Goal: Book appointment/travel/reservation

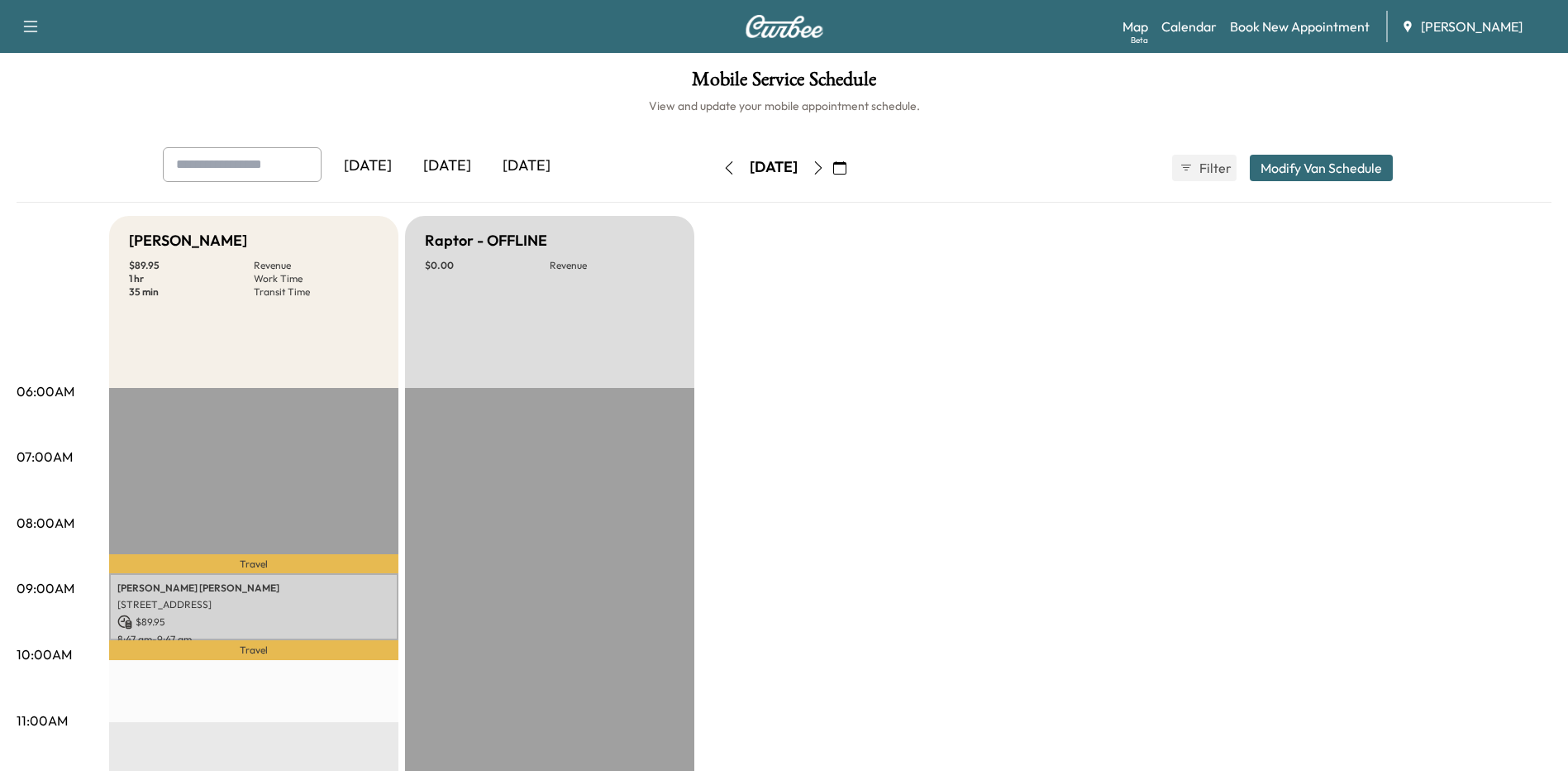
click at [854, 177] on button "button" at bounding box center [840, 168] width 29 height 27
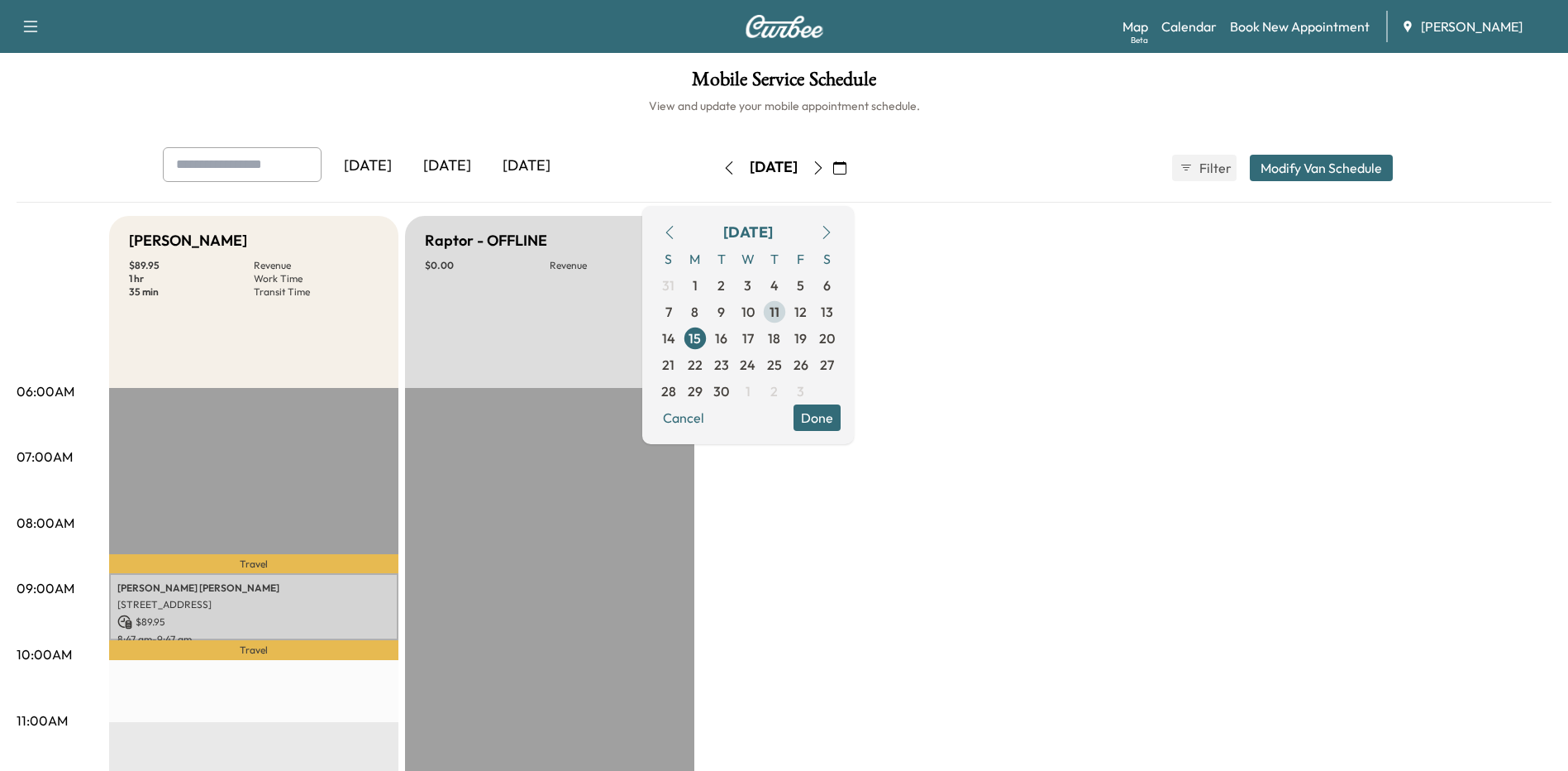
click at [788, 314] on span "11" at bounding box center [774, 311] width 27 height 27
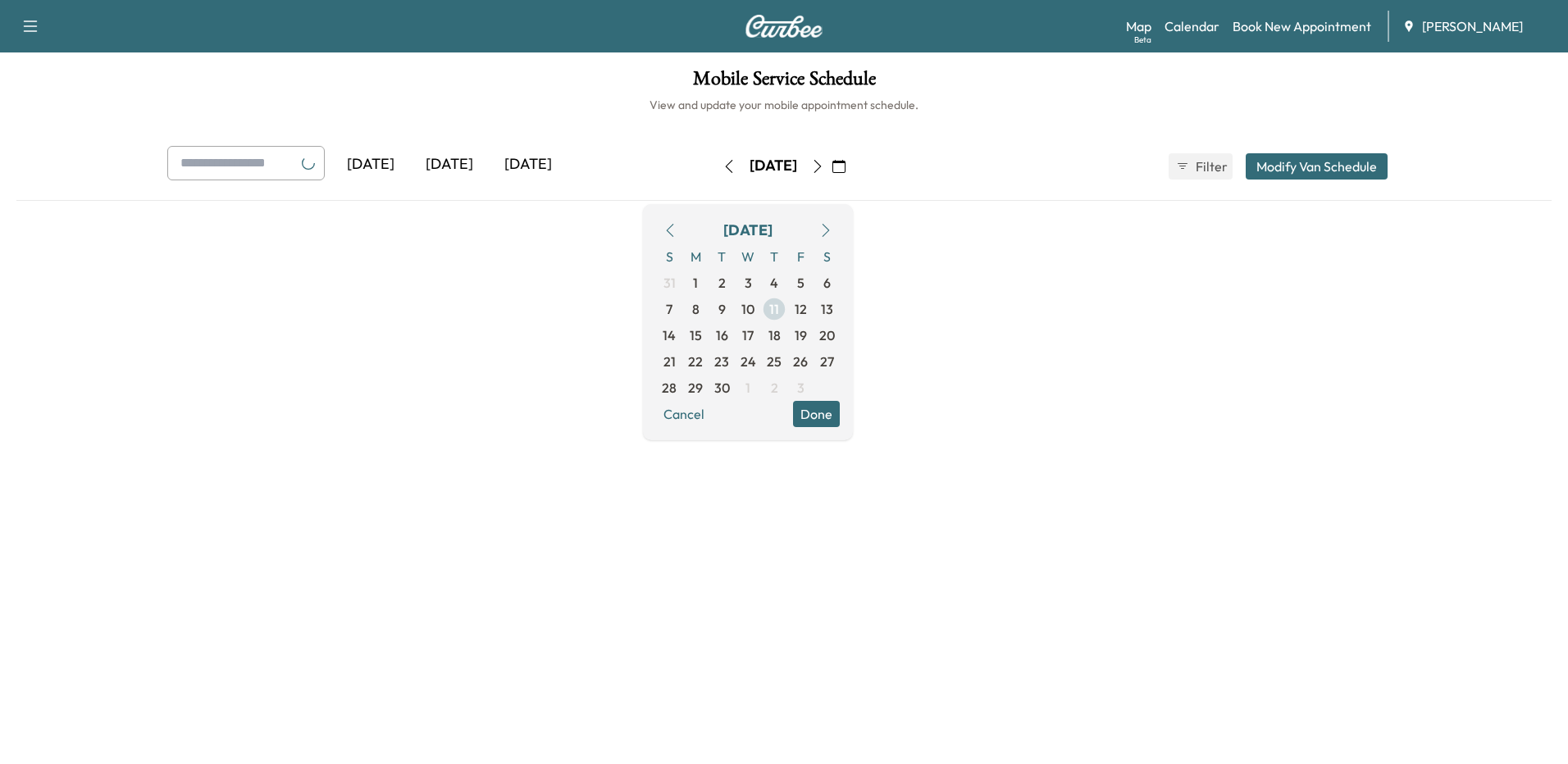
click at [787, 307] on span "11" at bounding box center [774, 308] width 27 height 27
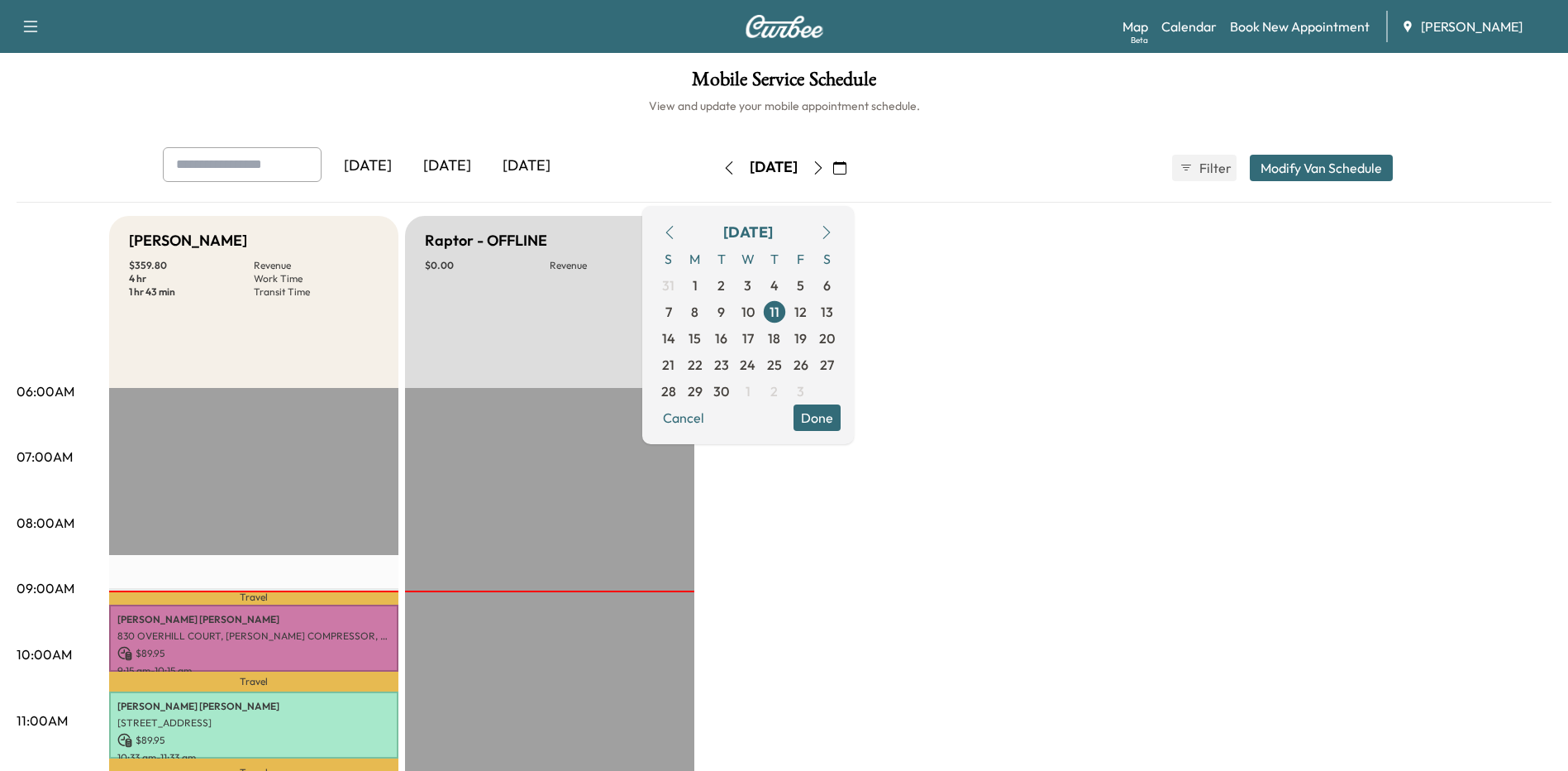
click at [841, 417] on button "Done" at bounding box center [817, 417] width 48 height 27
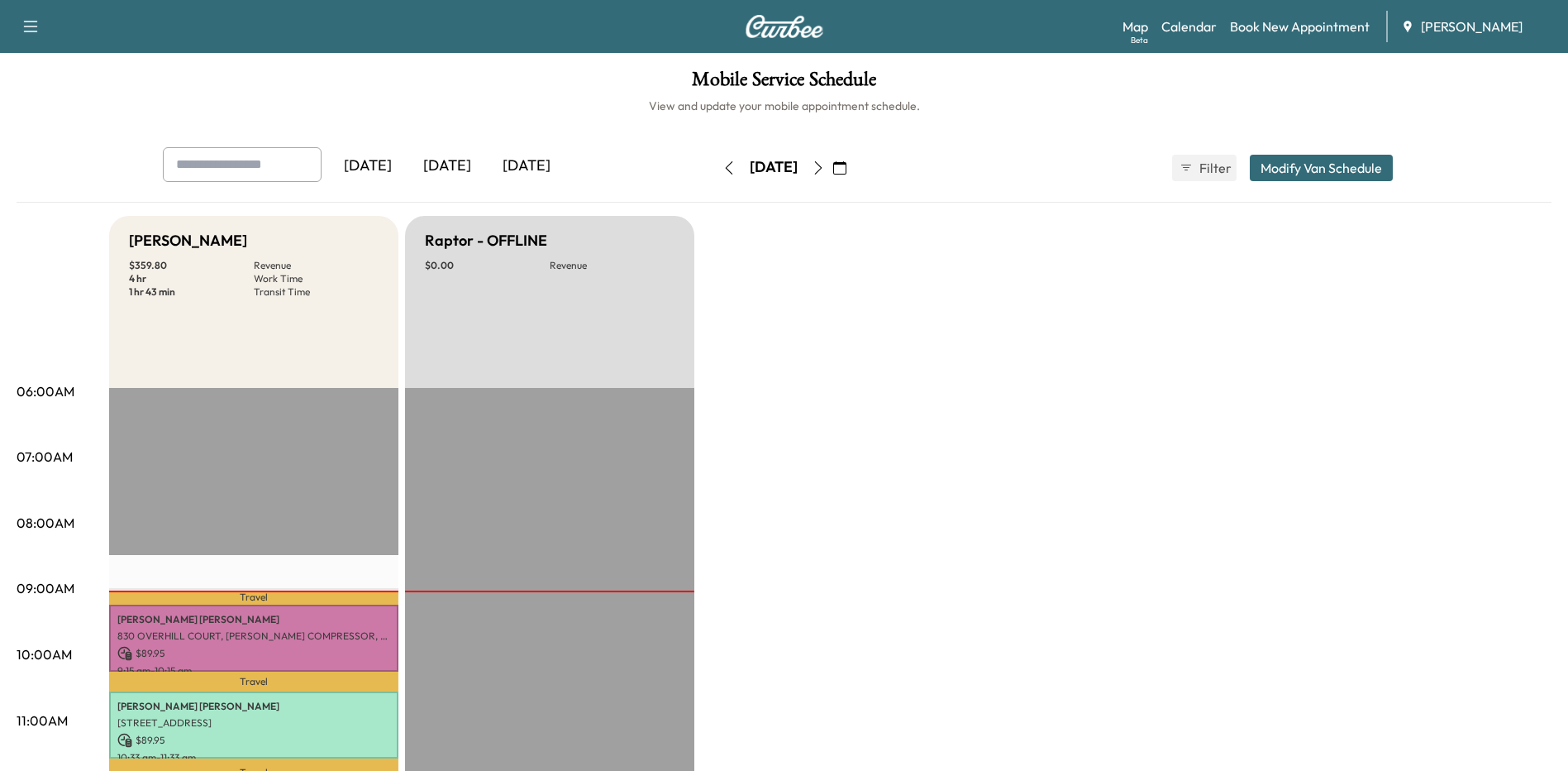
click at [825, 168] on icon "button" at bounding box center [818, 168] width 13 height 13
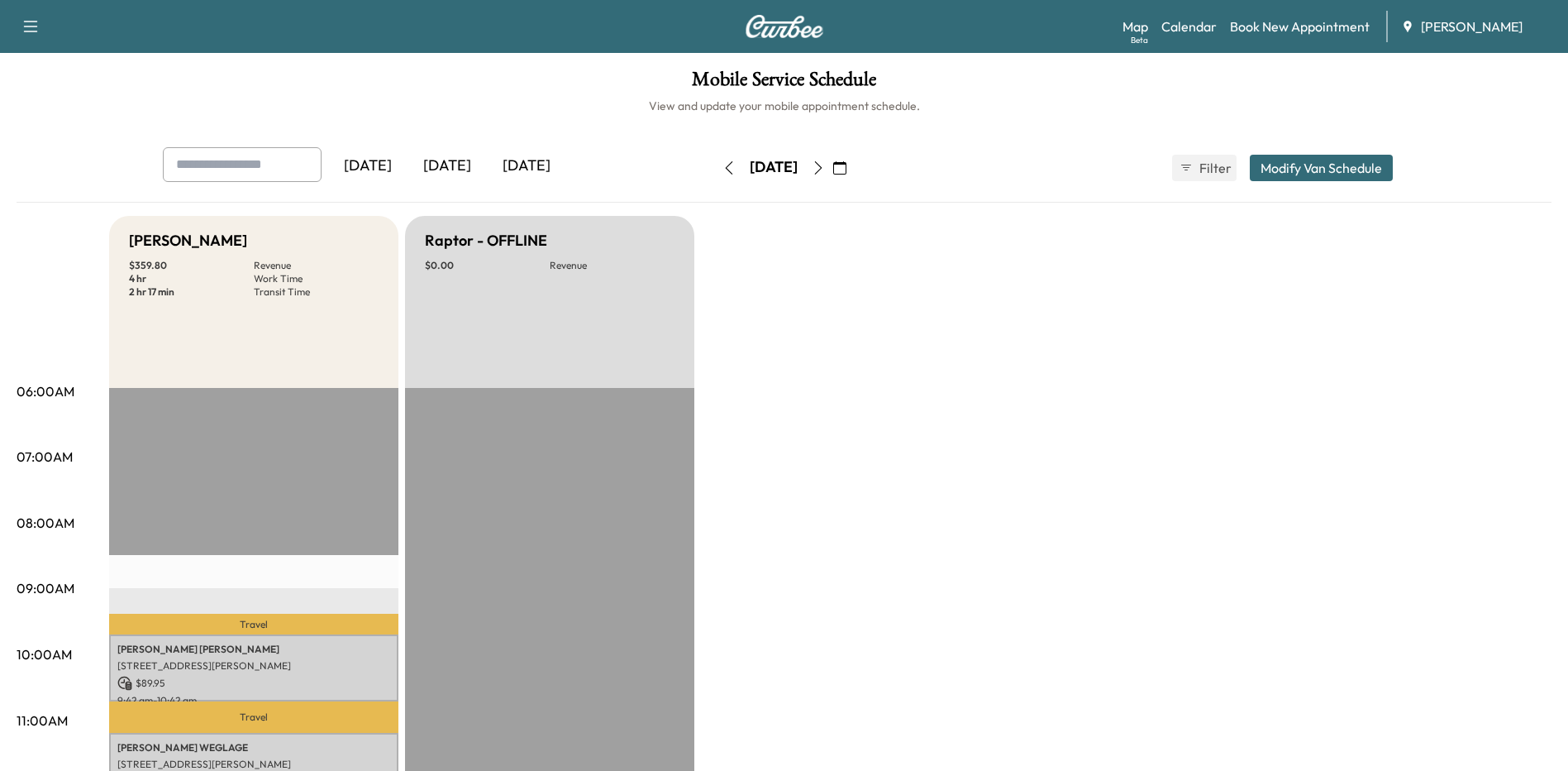
click at [825, 163] on icon "button" at bounding box center [818, 168] width 13 height 13
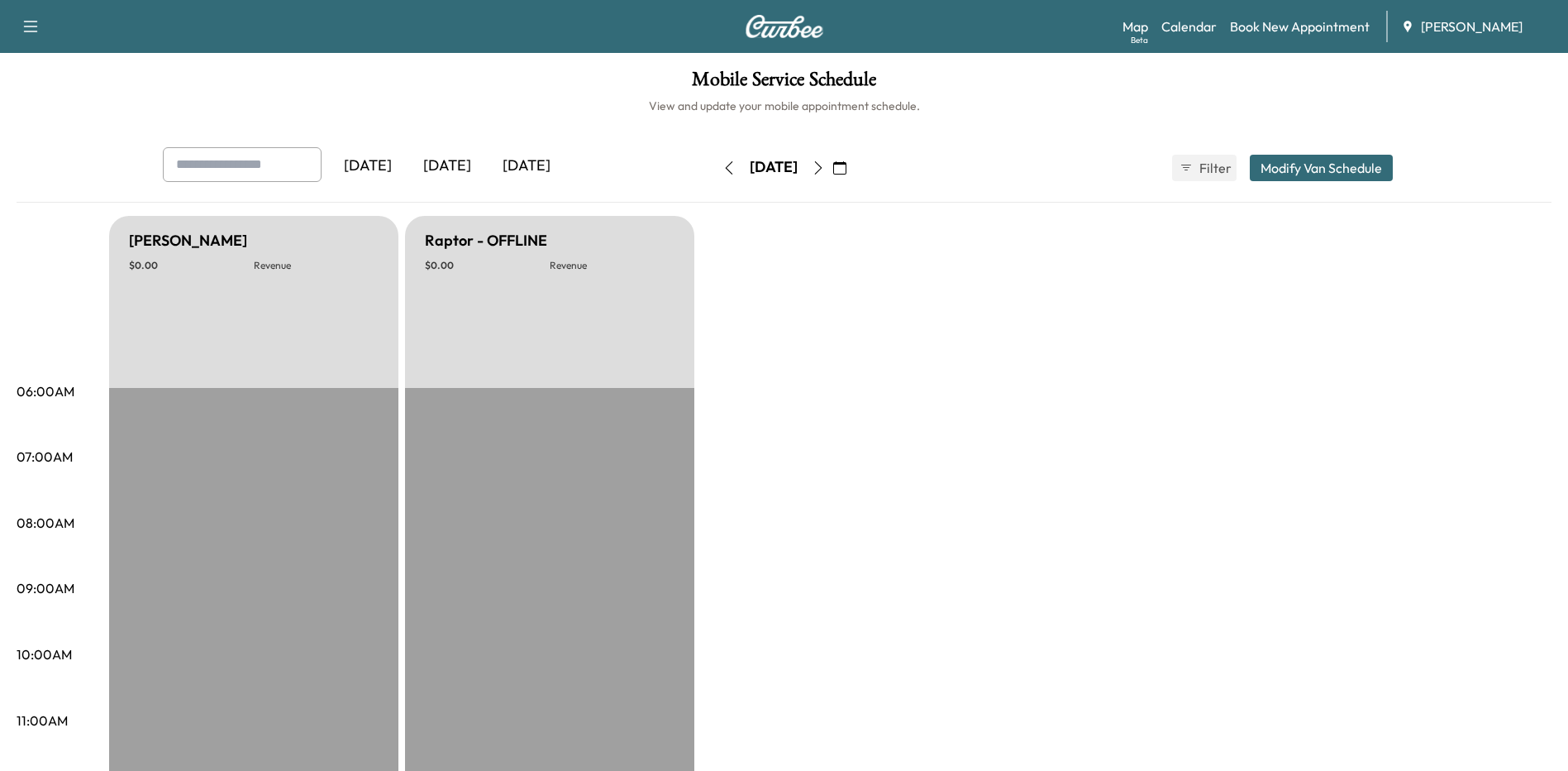
click at [825, 165] on icon "button" at bounding box center [818, 168] width 13 height 13
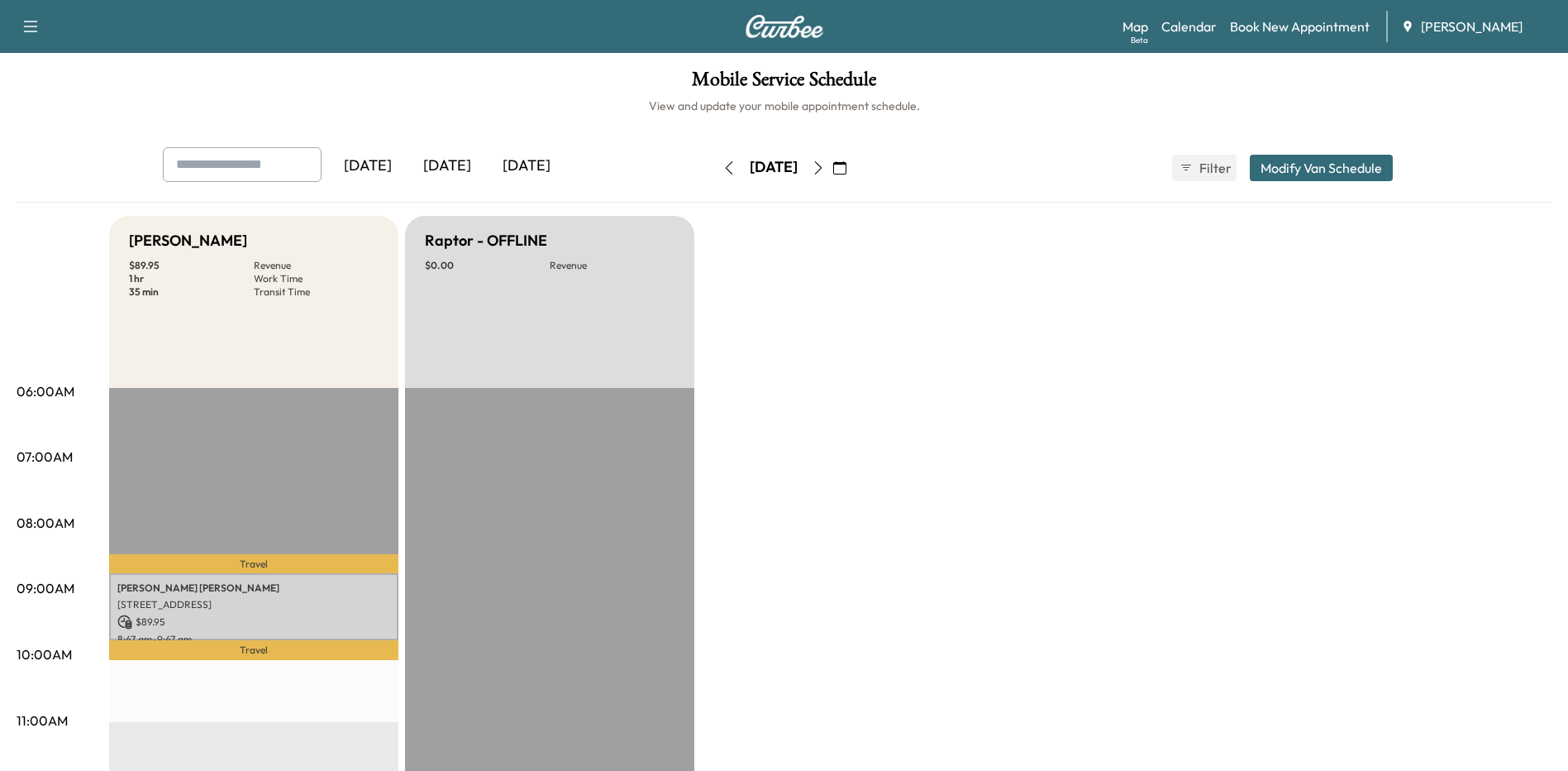
click at [833, 156] on button "button" at bounding box center [818, 168] width 29 height 27
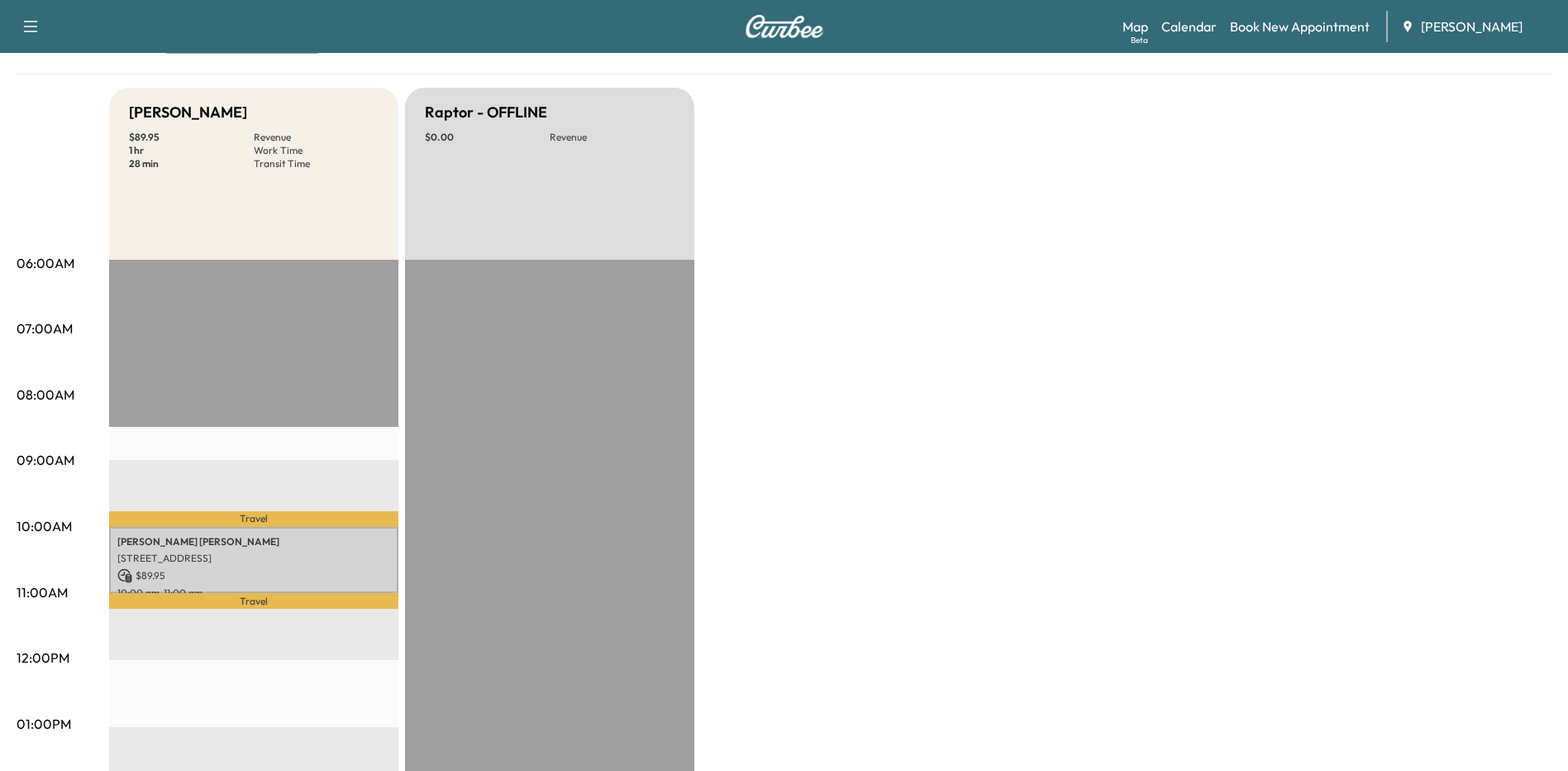
scroll to position [83, 0]
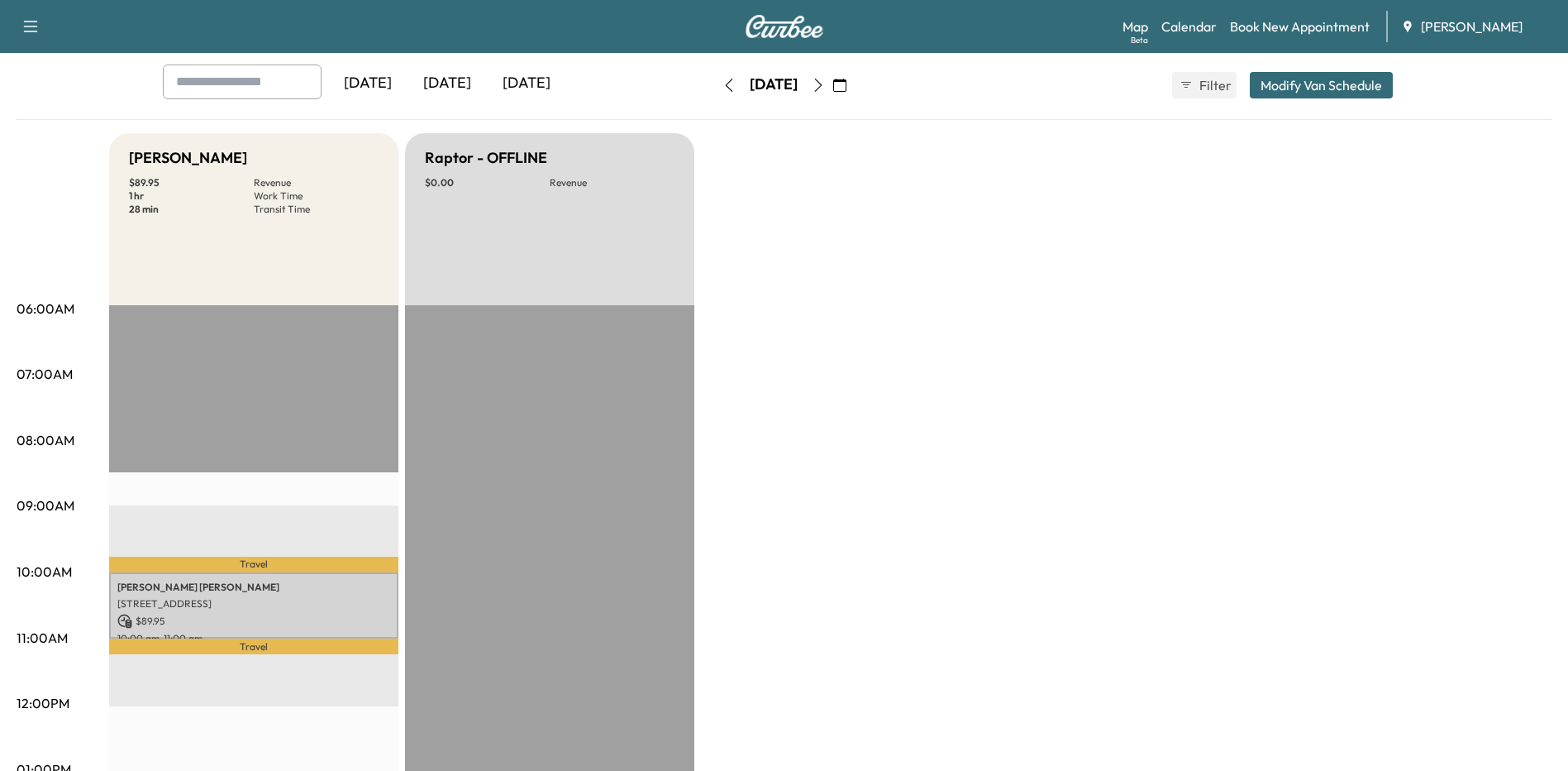
click at [825, 85] on icon "button" at bounding box center [818, 85] width 13 height 13
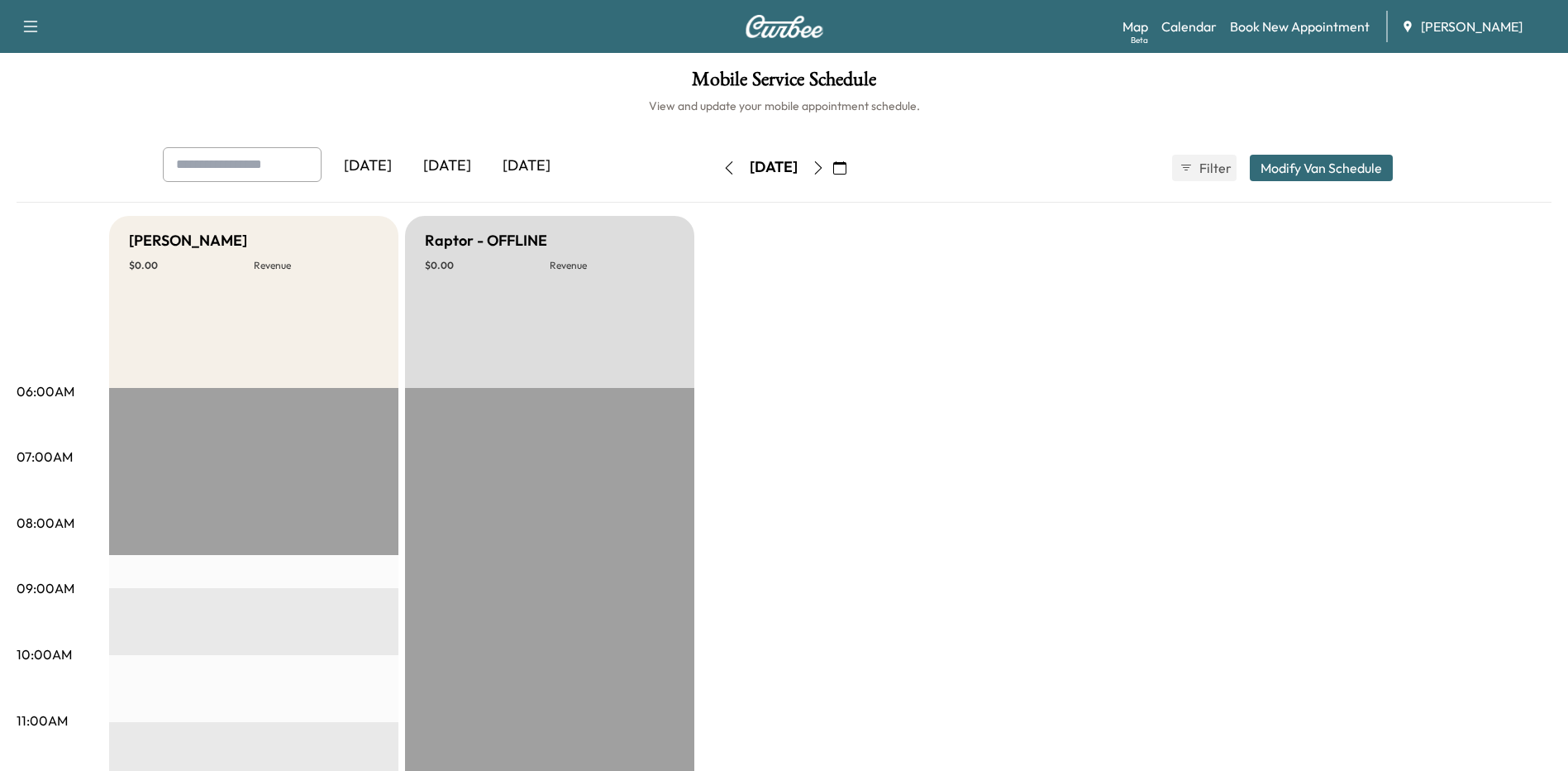
click at [825, 162] on icon "button" at bounding box center [818, 168] width 13 height 13
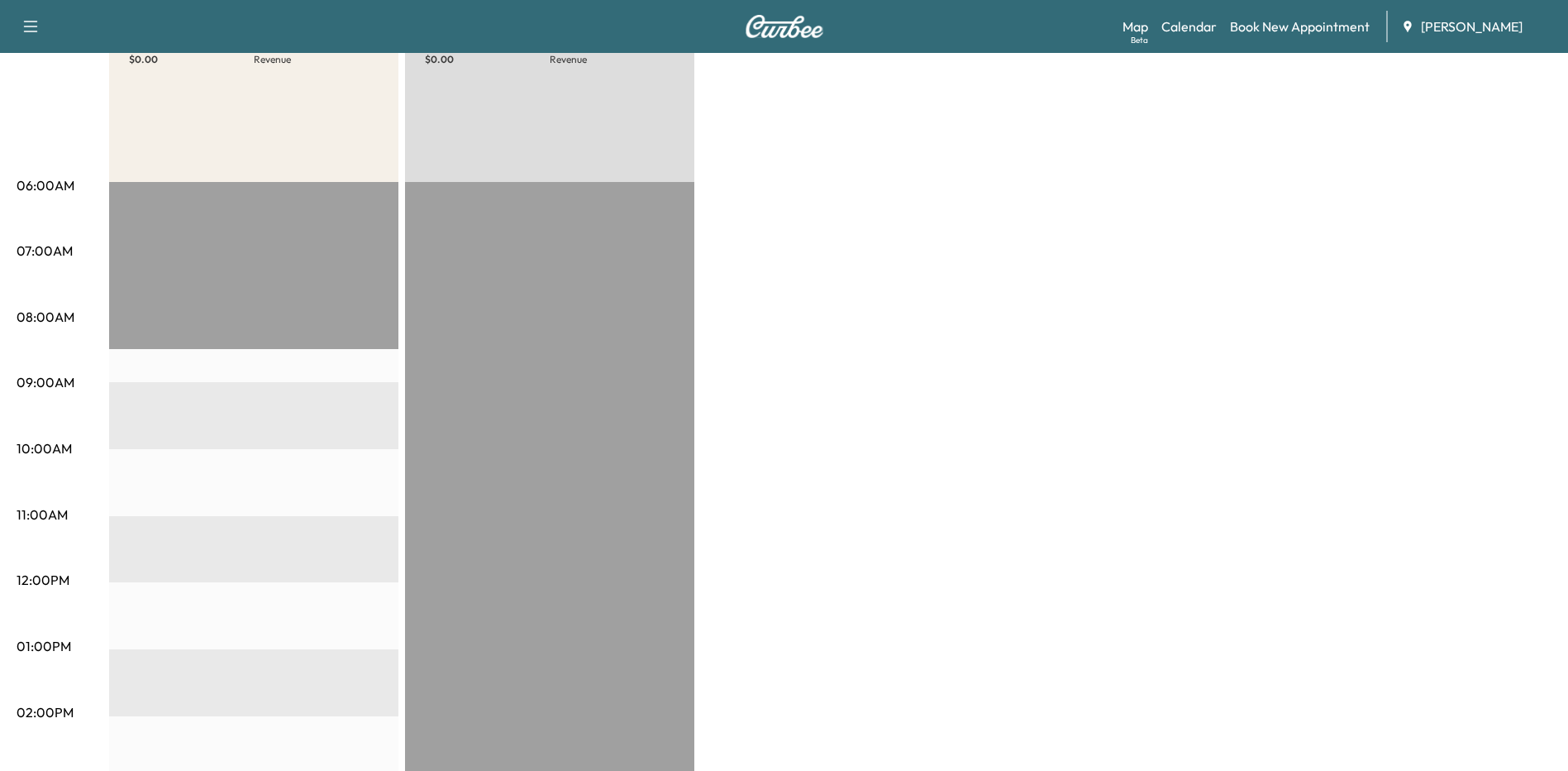
scroll to position [83, 0]
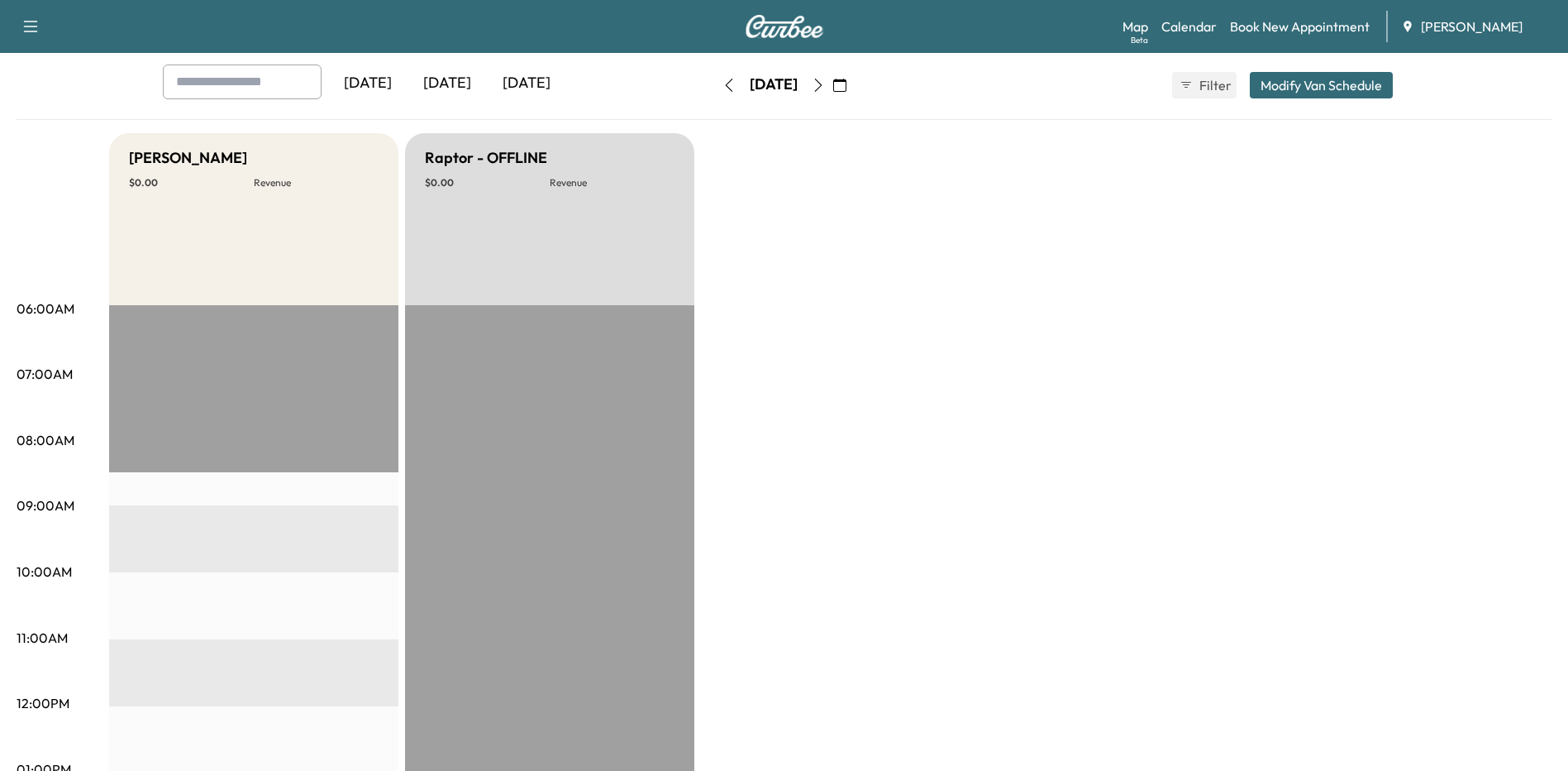
click at [825, 87] on icon "button" at bounding box center [818, 85] width 13 height 13
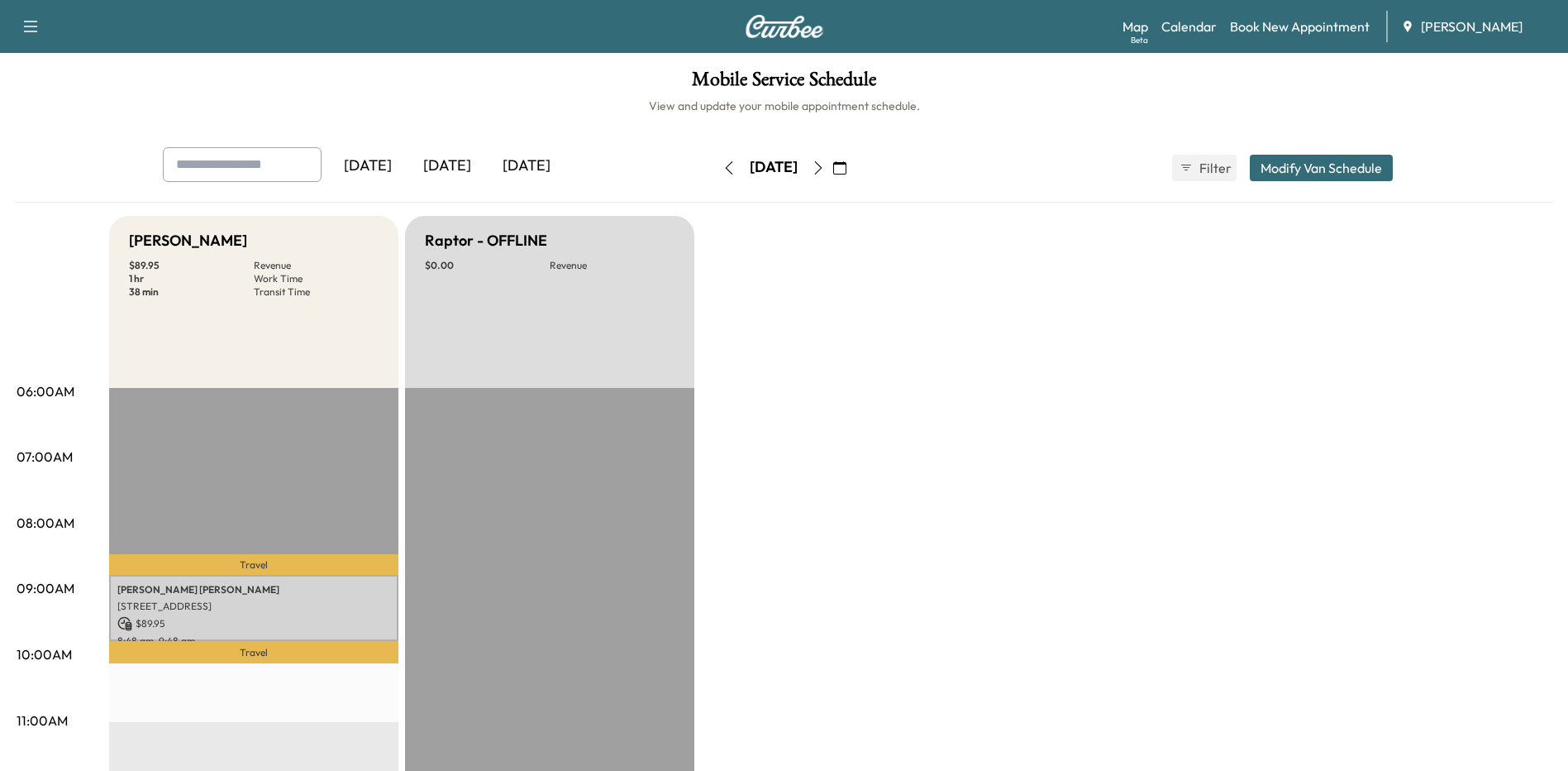
click at [847, 163] on icon "button" at bounding box center [840, 168] width 13 height 13
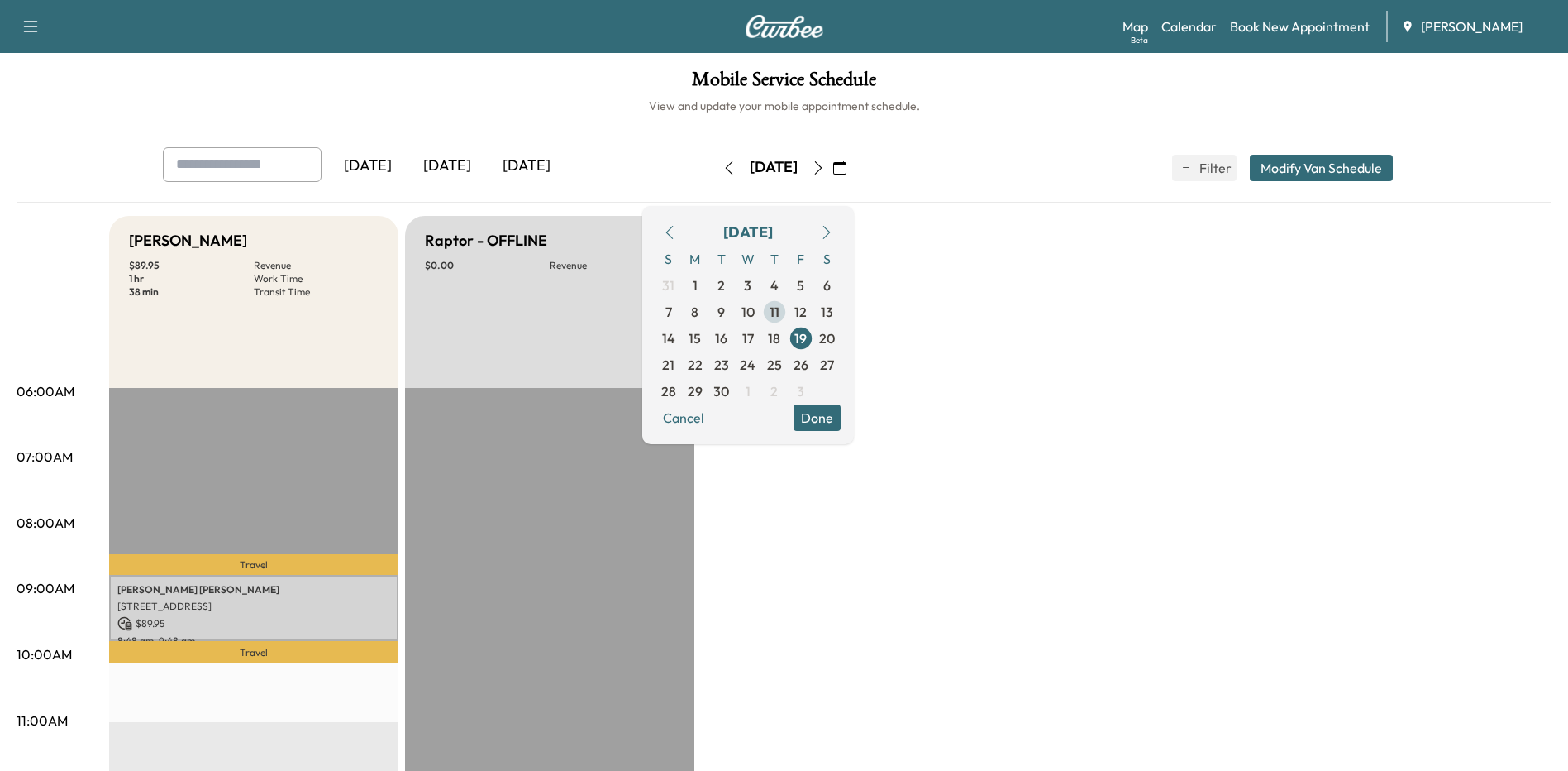
click at [779, 318] on span "11" at bounding box center [774, 311] width 10 height 20
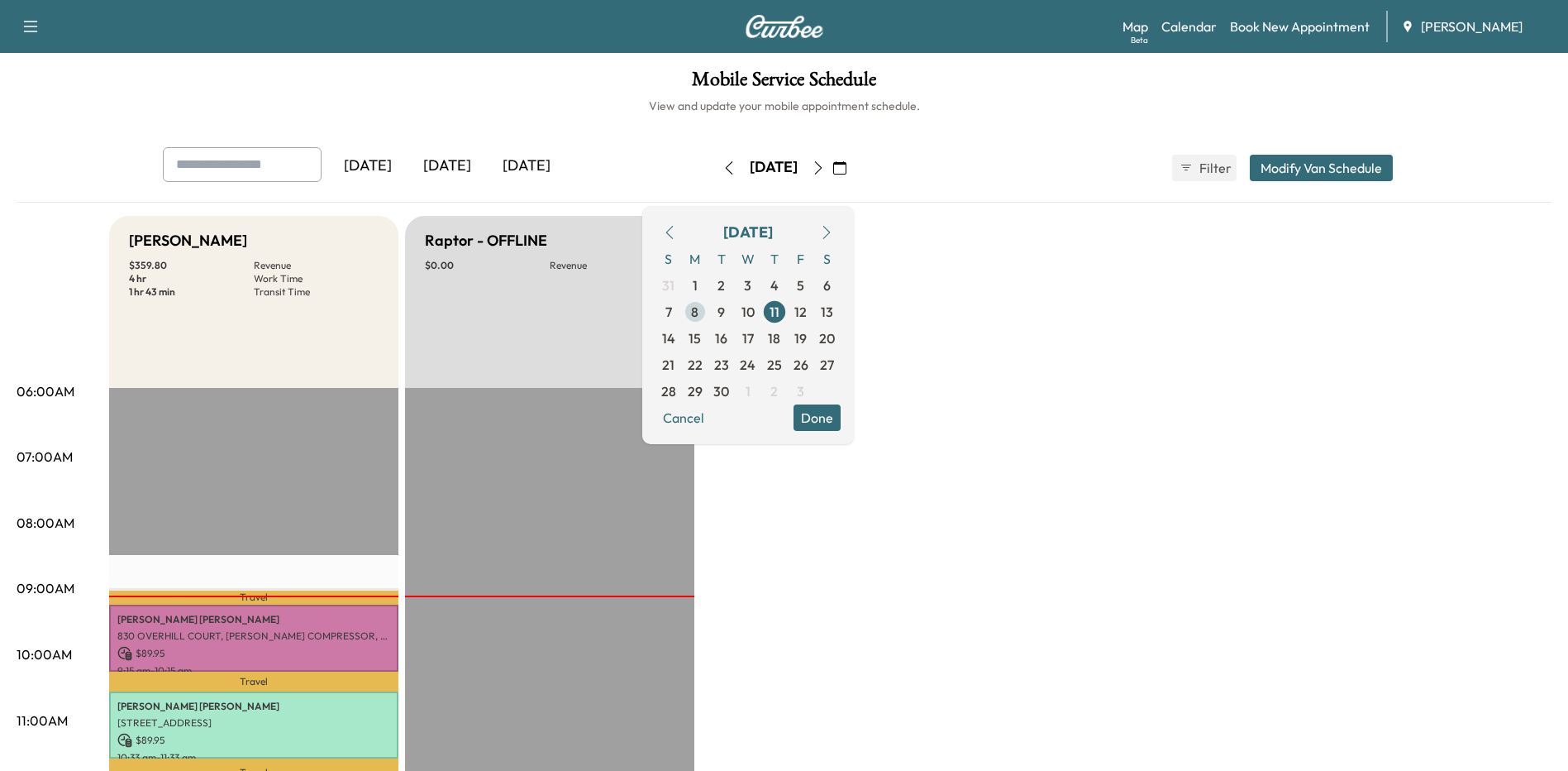
click at [708, 311] on span "8" at bounding box center [695, 311] width 27 height 27
